Goal: Use online tool/utility

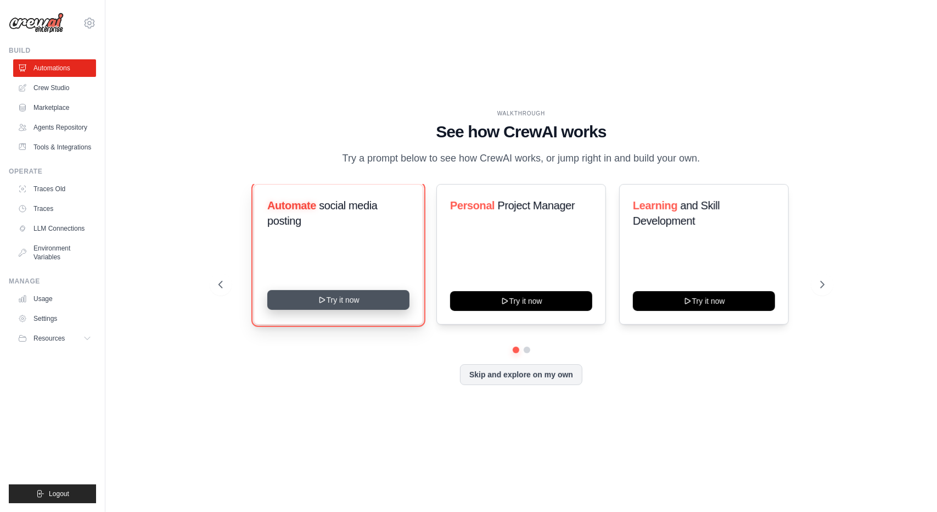
click at [356, 304] on button "Try it now" at bounding box center [338, 300] width 142 height 20
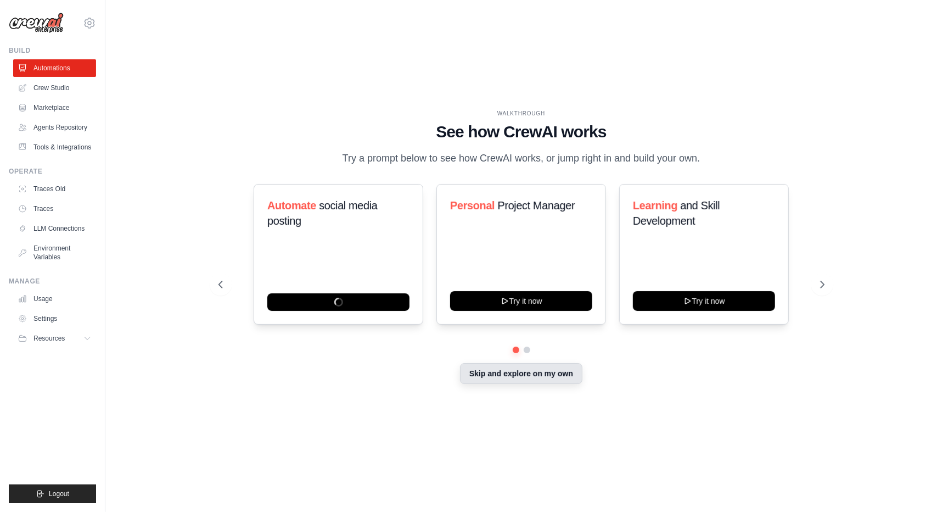
click at [512, 374] on button "Skip and explore on my own" at bounding box center [521, 373] width 122 height 21
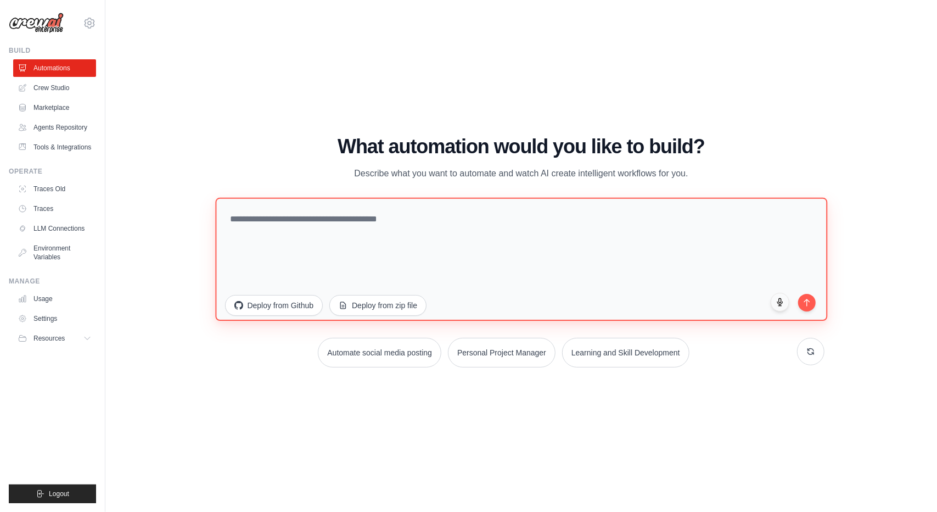
click at [293, 219] on textarea at bounding box center [521, 259] width 612 height 123
click at [329, 216] on textarea at bounding box center [521, 259] width 612 height 123
drag, startPoint x: 329, startPoint y: 216, endPoint x: 646, endPoint y: 243, distance: 317.5
click at [646, 243] on textarea at bounding box center [521, 259] width 612 height 123
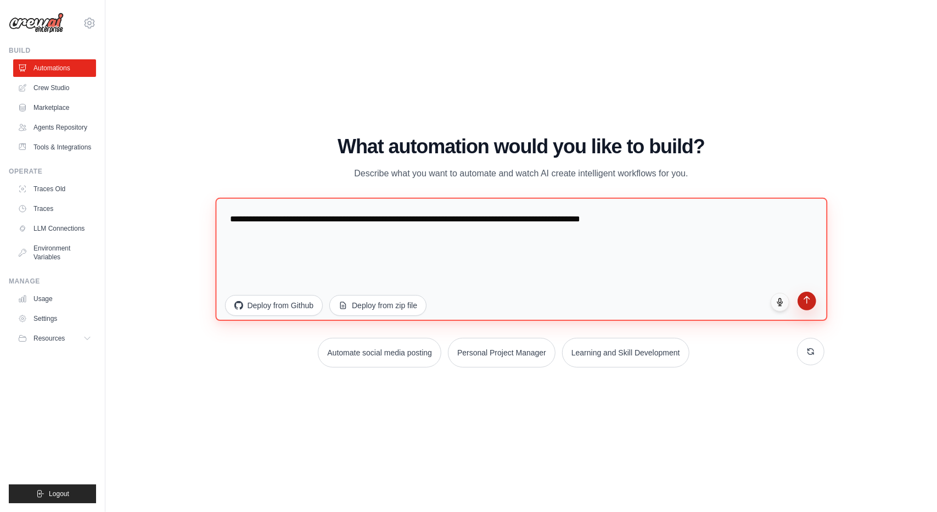
type textarea "**********"
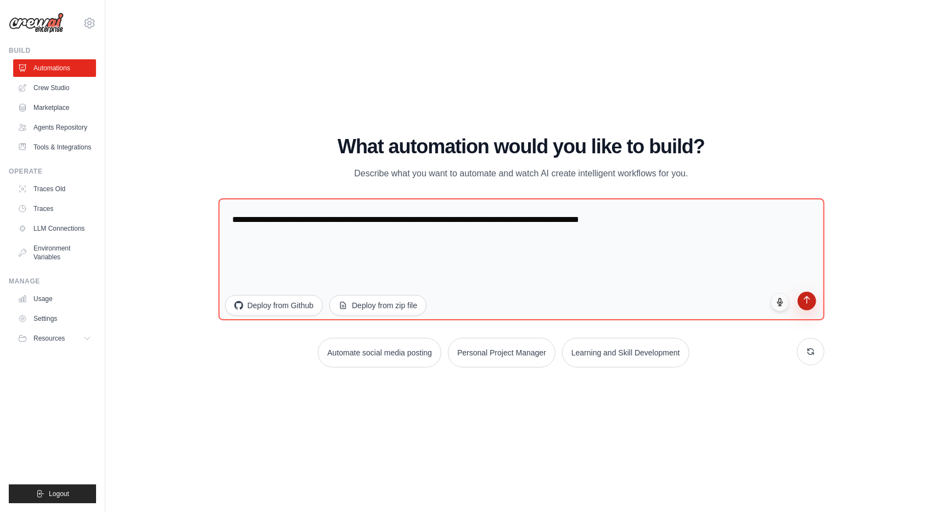
click at [813, 305] on button "submit" at bounding box center [807, 301] width 19 height 19
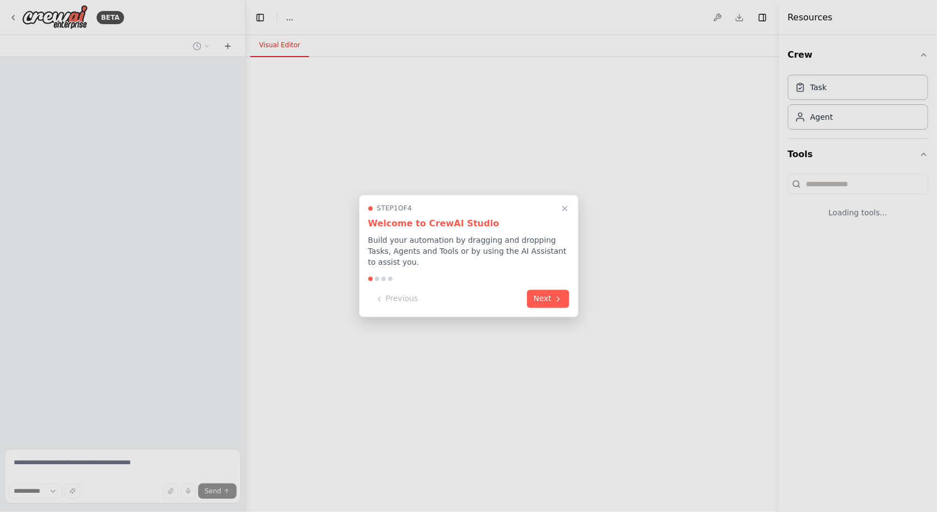
select select "****"
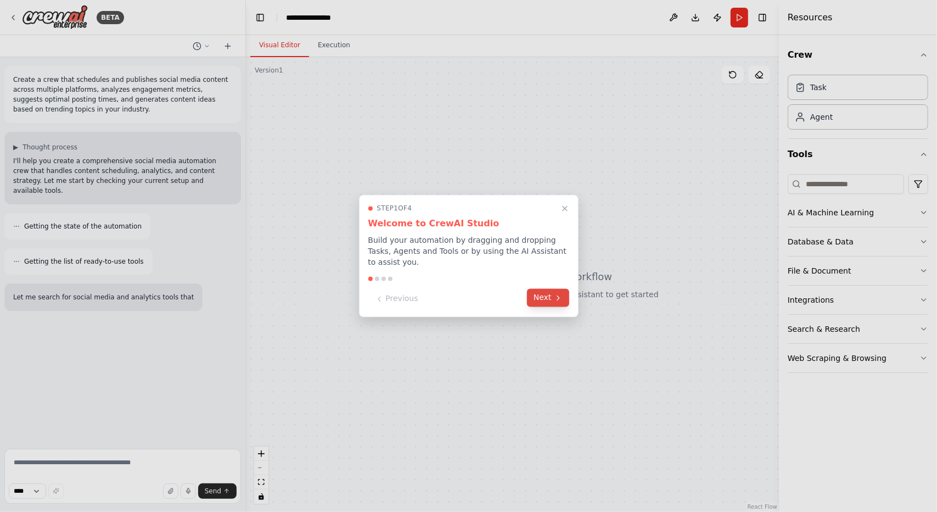
click at [550, 292] on button "Next" at bounding box center [548, 298] width 42 height 18
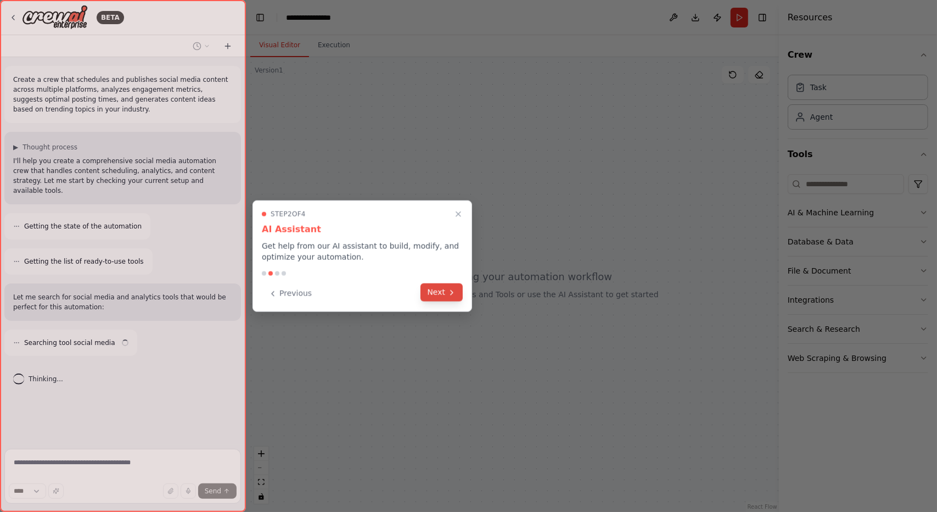
click at [434, 294] on button "Next" at bounding box center [442, 292] width 42 height 18
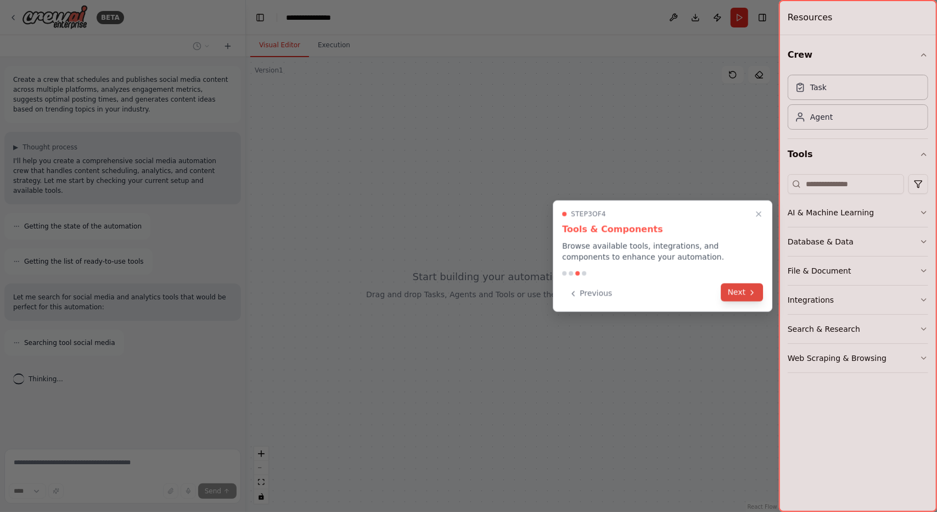
click at [724, 289] on button "Next" at bounding box center [743, 292] width 42 height 18
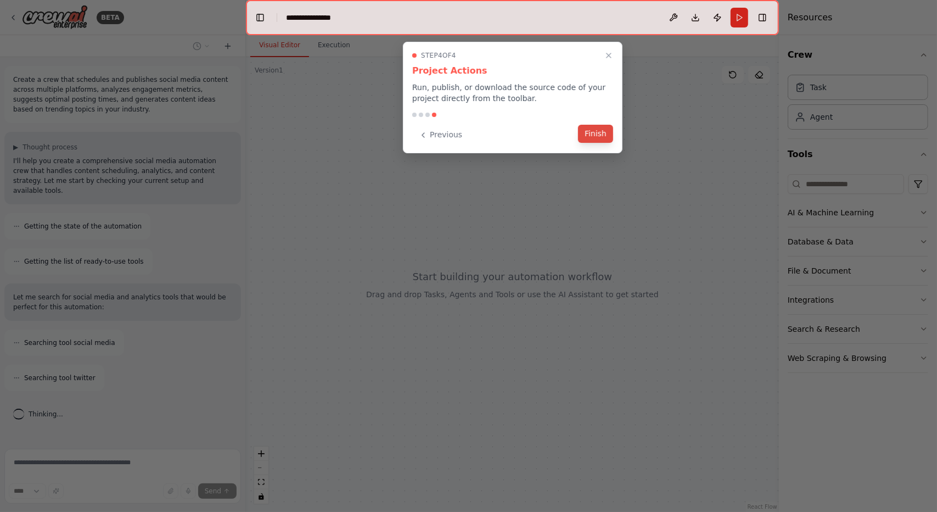
click at [597, 136] on button "Finish" at bounding box center [595, 134] width 35 height 18
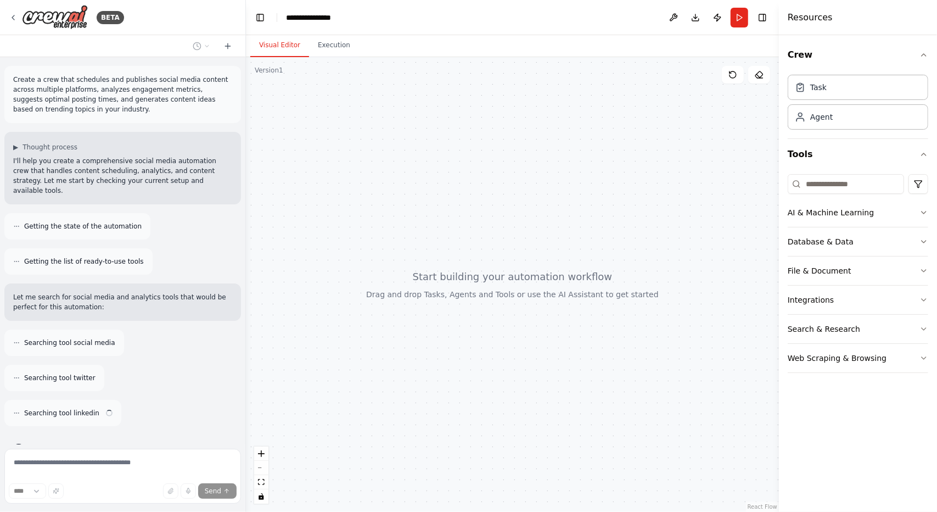
scroll to position [17, 0]
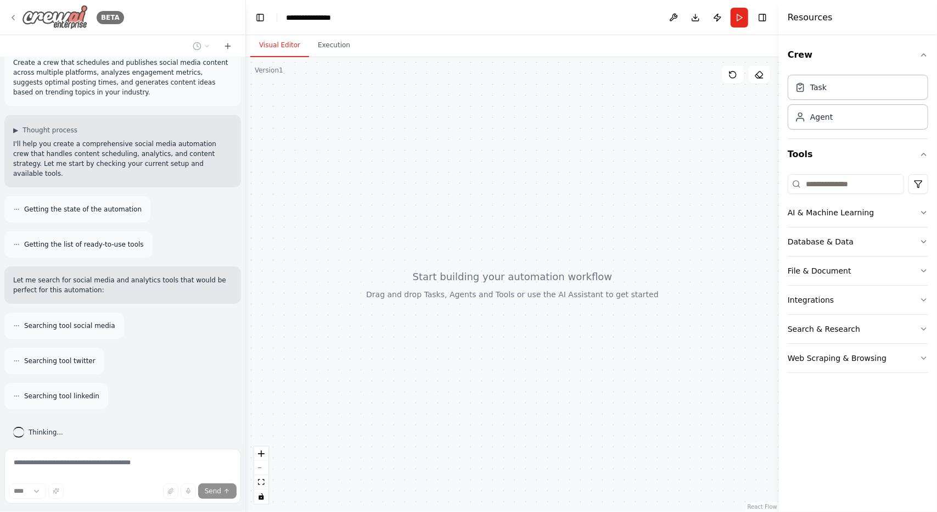
click at [17, 16] on icon at bounding box center [13, 17] width 9 height 9
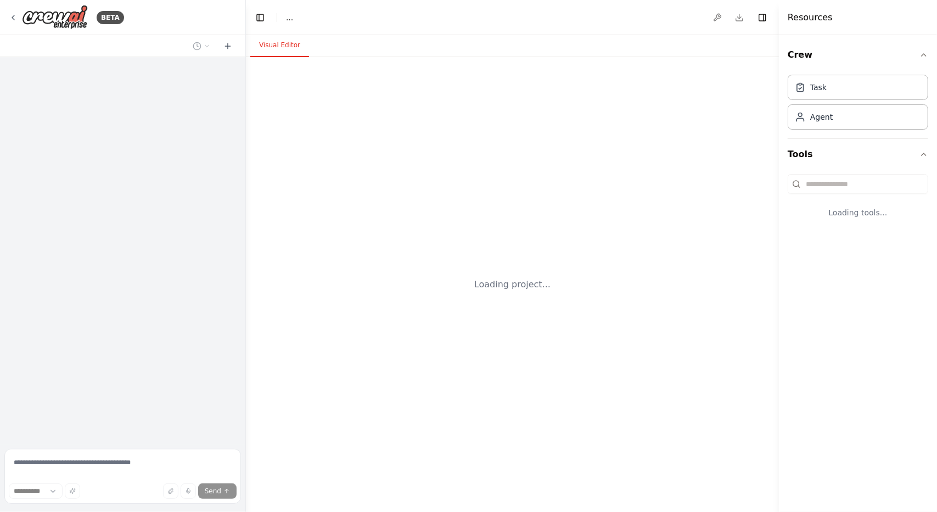
select select "****"
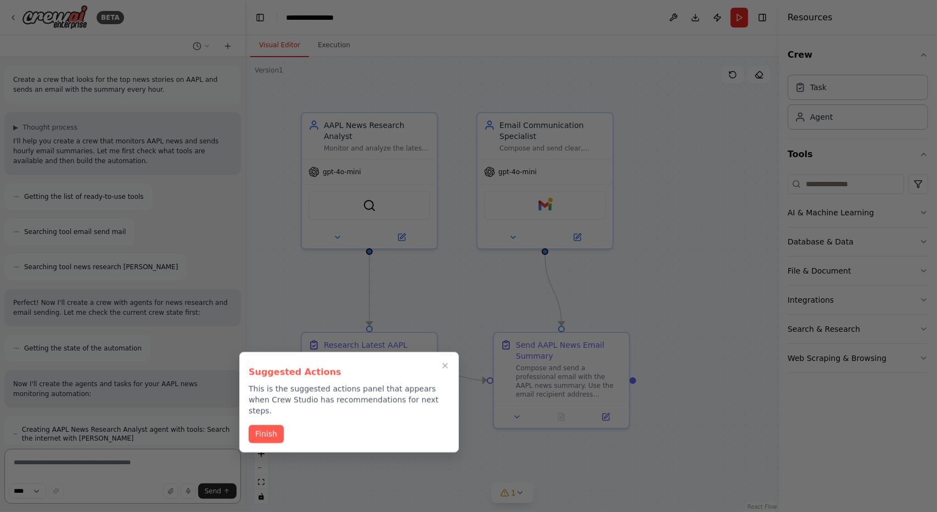
scroll to position [710, 0]
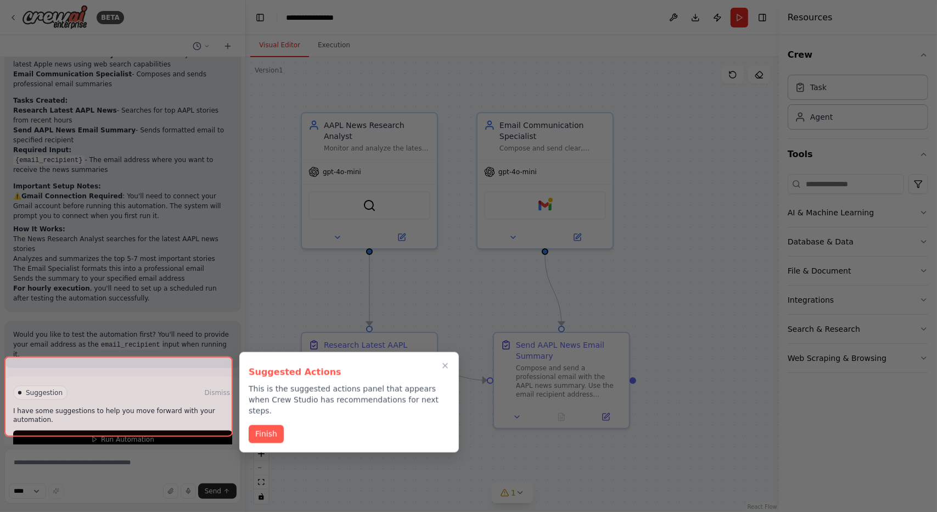
click at [327, 140] on div at bounding box center [468, 256] width 937 height 512
